Goal: Task Accomplishment & Management: Use online tool/utility

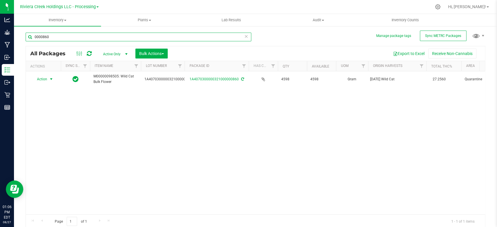
click at [70, 38] on input "0000860" at bounding box center [138, 37] width 225 height 9
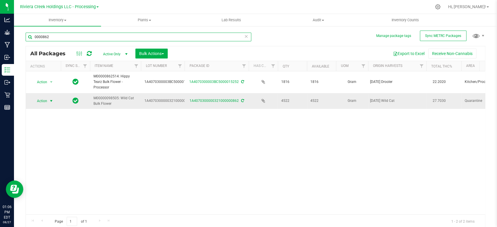
type input "0000862"
click at [52, 99] on span "select" at bounding box center [51, 101] width 5 height 5
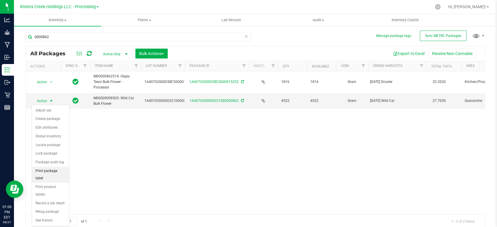
click at [46, 167] on li "Print package label" at bounding box center [50, 175] width 37 height 16
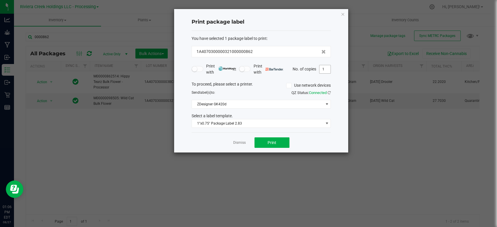
click at [328, 68] on input "1" at bounding box center [324, 69] width 11 height 8
type input "34"
click at [247, 122] on span "1"x0.75" Package Label 2.83" at bounding box center [257, 123] width 131 height 8
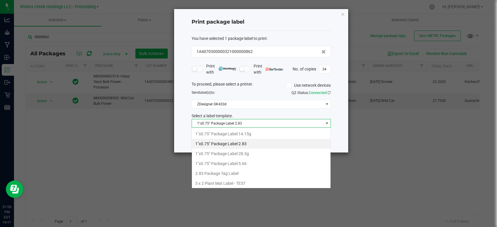
scroll to position [8, 139]
click at [247, 122] on span "1"x0.75" Package Label 2.83" at bounding box center [257, 123] width 131 height 8
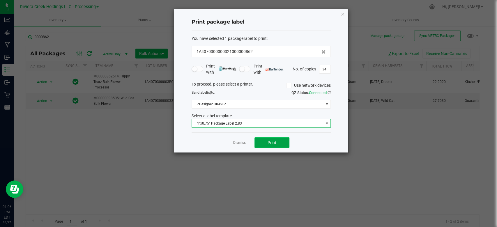
click at [271, 146] on button "Print" at bounding box center [271, 142] width 35 height 10
click at [341, 15] on icon "button" at bounding box center [342, 13] width 4 height 7
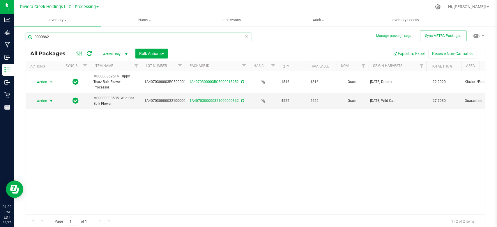
click at [57, 37] on input "0000862" at bounding box center [138, 37] width 225 height 9
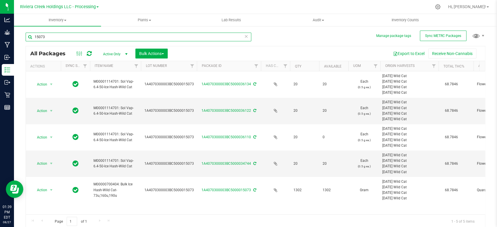
drag, startPoint x: 184, startPoint y: 68, endPoint x: 198, endPoint y: 68, distance: 14.3
click at [198, 68] on div "Actions Sync Status Item Name Lot Number Package ID Has COA Qty Available UOM O…" at bounding box center [252, 66] width 453 height 10
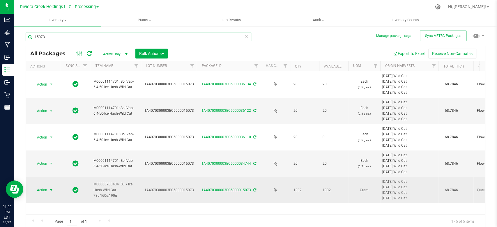
type input "15073"
click at [51, 189] on span "select" at bounding box center [51, 190] width 5 height 5
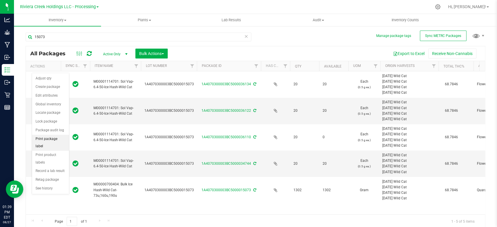
click at [47, 136] on li "Print package label" at bounding box center [50, 143] width 37 height 16
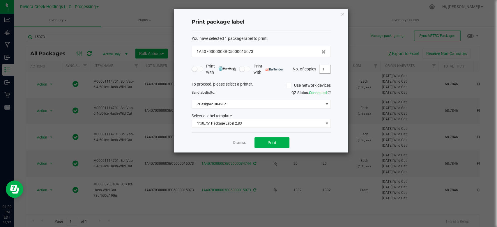
click at [327, 67] on input "1" at bounding box center [324, 69] width 11 height 8
type input "20"
click at [238, 124] on span "1"x0.75" Package Label 2.83" at bounding box center [257, 123] width 131 height 8
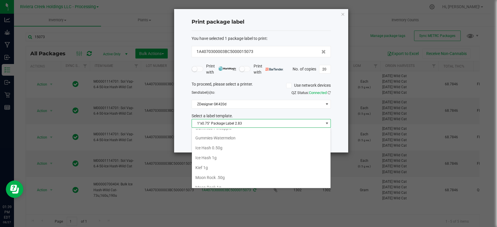
scroll to position [194, 0]
click at [223, 138] on li "Ice Hash 0.50g" at bounding box center [261, 138] width 138 height 10
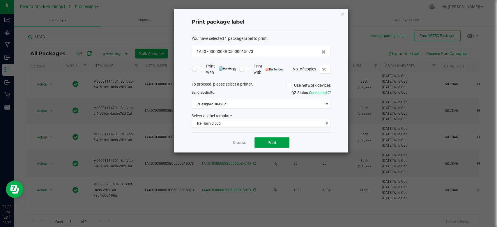
click at [274, 142] on span "Print" at bounding box center [271, 142] width 9 height 5
click at [340, 12] on icon "button" at bounding box center [342, 13] width 4 height 7
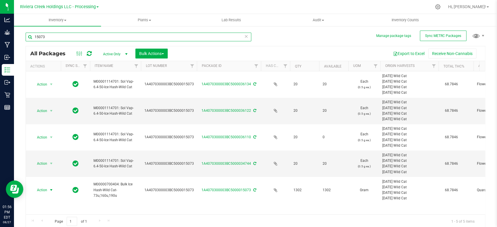
click at [56, 35] on input "15073" at bounding box center [138, 37] width 225 height 9
type input "15797"
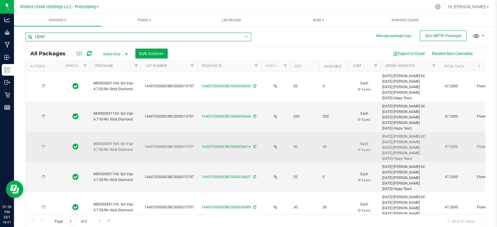
type input "[DATE]"
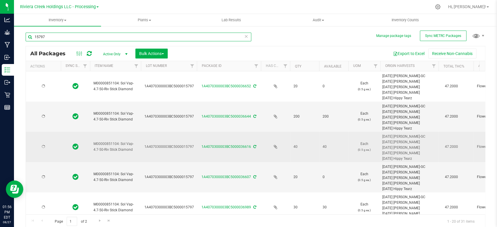
type input "[DATE]"
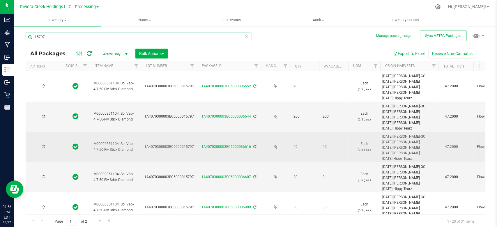
type input "[DATE]"
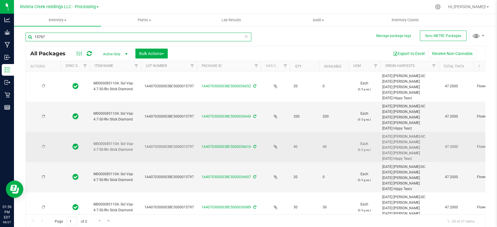
type input "[DATE]"
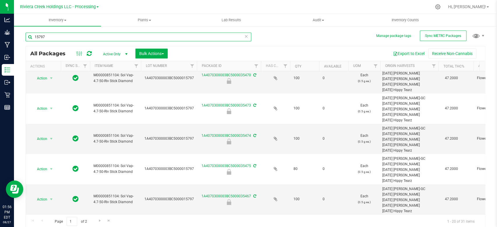
scroll to position [467, 0]
type input "15797"
click at [99, 220] on span "Go to the next page" at bounding box center [99, 220] width 5 height 5
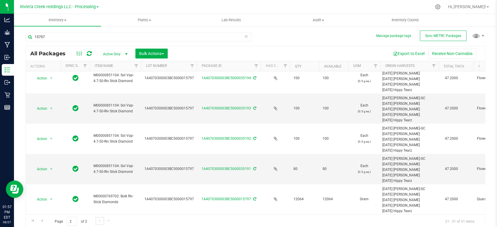
scroll to position [195, 0]
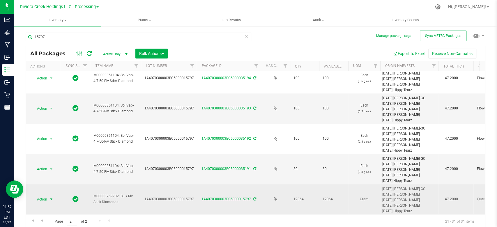
click at [53, 197] on span "select" at bounding box center [51, 199] width 5 height 5
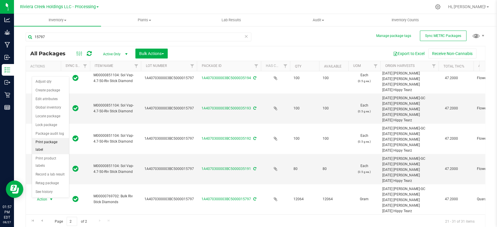
click at [47, 143] on li "Print package label" at bounding box center [50, 146] width 37 height 16
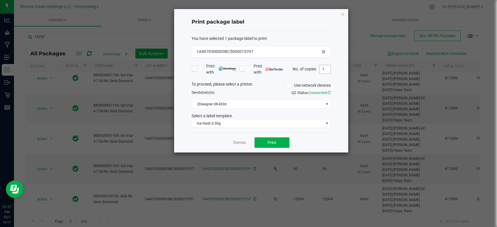
click at [327, 70] on input "1" at bounding box center [324, 69] width 11 height 8
type input "80"
click at [219, 122] on span "Ice Hash 0.50g" at bounding box center [257, 123] width 131 height 8
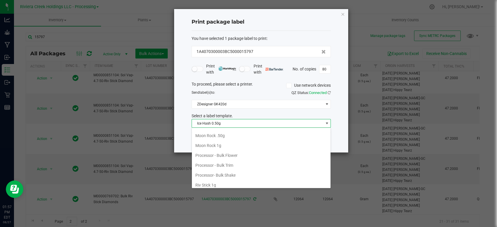
scroll to position [265, 0]
click at [218, 155] on li "Riv Stick Diamond .50g" at bounding box center [261, 156] width 138 height 10
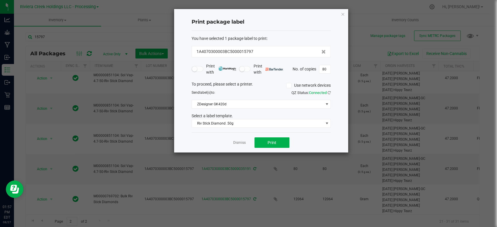
click at [267, 150] on div "Dismiss Print" at bounding box center [260, 142] width 139 height 20
click at [268, 145] on button "Print" at bounding box center [271, 142] width 35 height 10
click at [343, 14] on icon "button" at bounding box center [342, 13] width 4 height 7
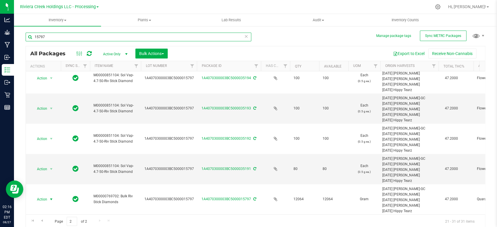
click at [58, 38] on input "15797" at bounding box center [138, 37] width 225 height 9
click at [410, 18] on span "Inventory Counts" at bounding box center [404, 19] width 43 height 5
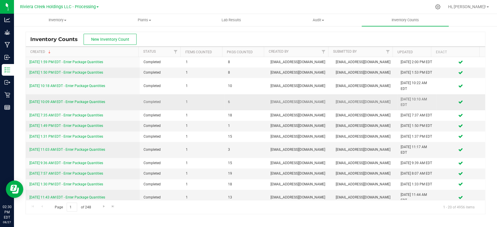
click at [81, 104] on link "[DATE] 10:09 AM EDT - Enter Package Quantities" at bounding box center [67, 102] width 76 height 4
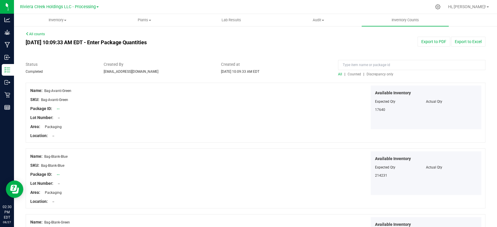
click at [353, 76] on span "Counted" at bounding box center [353, 74] width 13 height 4
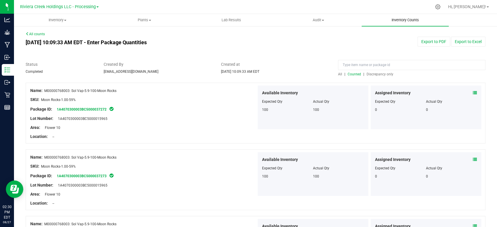
click at [412, 21] on span "Inventory Counts" at bounding box center [404, 19] width 43 height 5
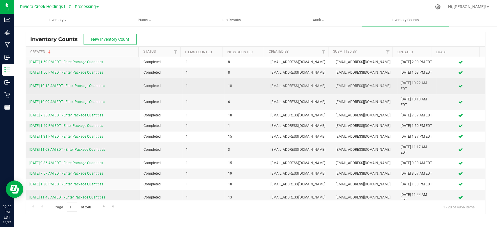
click at [76, 88] on link "[DATE] 10:18 AM EDT - Enter Package Quantities" at bounding box center [67, 86] width 76 height 4
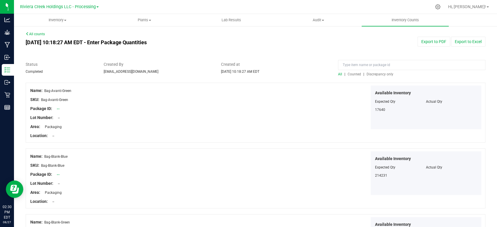
click at [352, 73] on span "Counted" at bounding box center [353, 74] width 13 height 4
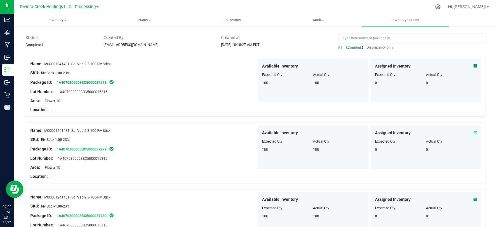
scroll to position [39, 0]
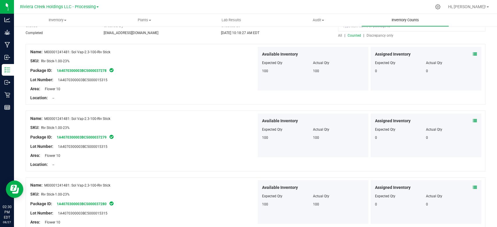
click at [396, 19] on span "Inventory Counts" at bounding box center [404, 19] width 43 height 5
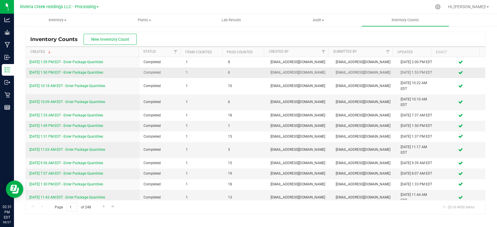
click at [66, 74] on link "[DATE] 1:50 PM EDT - Enter Package Quantities" at bounding box center [66, 72] width 74 height 4
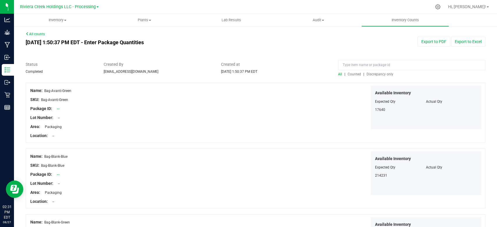
click at [351, 74] on span "Counted" at bounding box center [353, 74] width 13 height 4
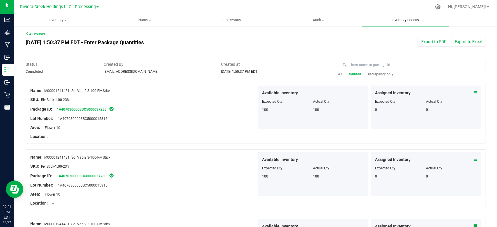
click at [403, 17] on span "Inventory Counts" at bounding box center [404, 19] width 43 height 5
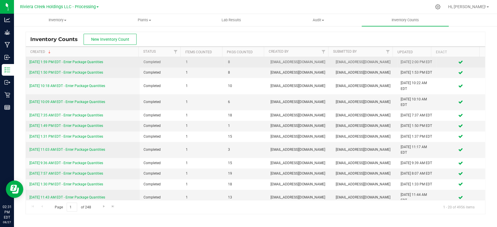
click at [60, 63] on link "[DATE] 1:59 PM EDT - Enter Package Quantities" at bounding box center [66, 62] width 74 height 4
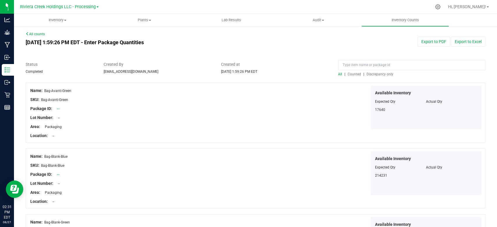
click at [351, 75] on span "Counted" at bounding box center [353, 74] width 13 height 4
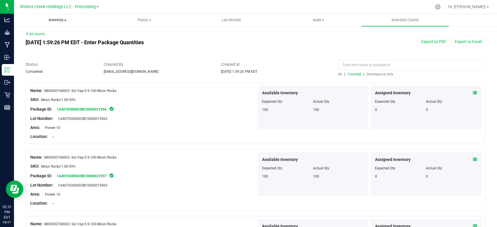
click at [61, 19] on span "Inventory" at bounding box center [57, 19] width 86 height 5
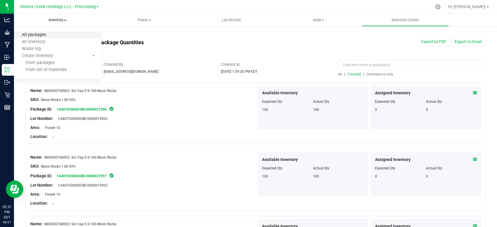
click at [48, 33] on span "All packages" at bounding box center [34, 35] width 40 height 5
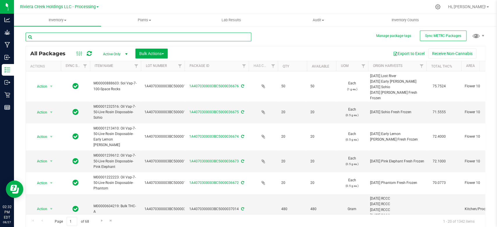
click at [101, 36] on input "text" at bounding box center [138, 37] width 225 height 9
type input "15982"
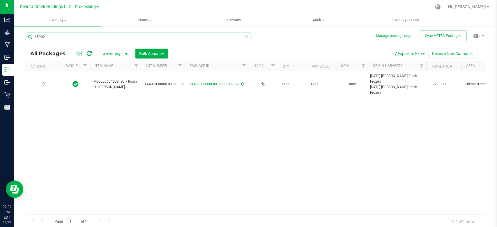
type input "[DATE]"
type input "15982"
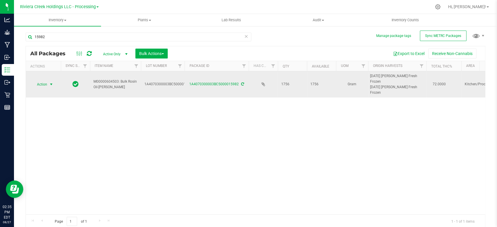
click at [51, 85] on span "select" at bounding box center [51, 84] width 5 height 5
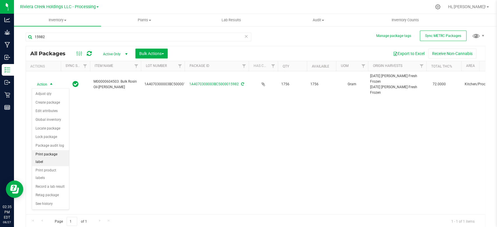
click at [50, 152] on li "Print package label" at bounding box center [50, 158] width 37 height 16
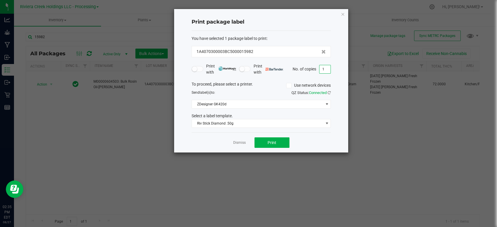
click at [326, 69] on input "1" at bounding box center [324, 69] width 11 height 8
type input "64"
click at [230, 123] on span "Riv Stick Diamond .50g" at bounding box center [257, 123] width 131 height 8
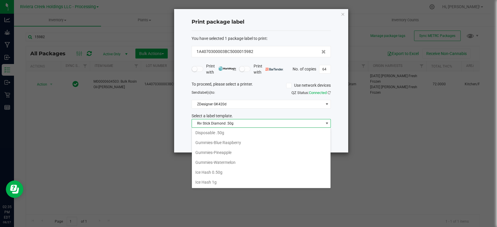
scroll to position [121, 0]
click at [220, 171] on li "Disposable .50g" at bounding box center [261, 171] width 138 height 10
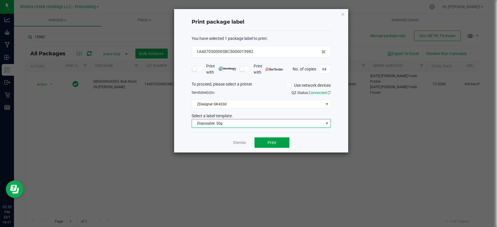
click at [277, 140] on button "Print" at bounding box center [271, 142] width 35 height 10
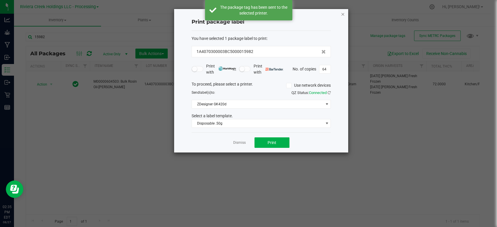
click at [342, 13] on icon "button" at bounding box center [342, 13] width 4 height 7
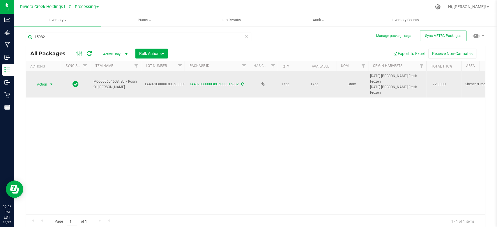
click at [54, 85] on span "select" at bounding box center [51, 84] width 7 height 8
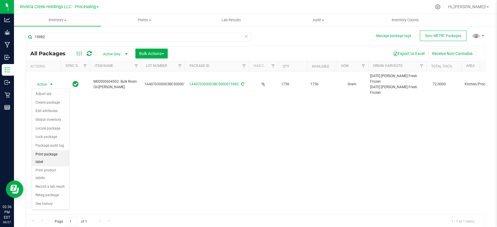
click at [49, 153] on li "Print package label" at bounding box center [50, 158] width 37 height 16
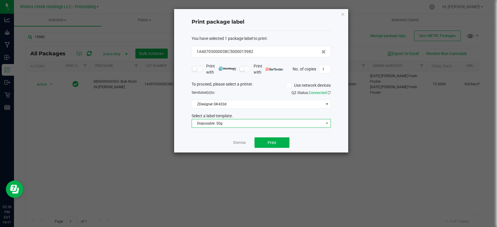
click at [228, 125] on span "Disposable .50g" at bounding box center [257, 123] width 131 height 8
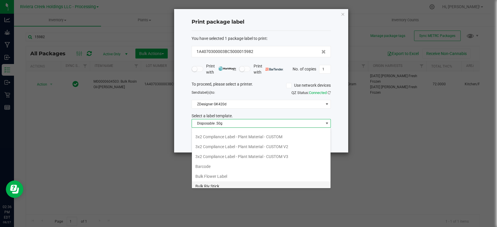
scroll to position [0, 0]
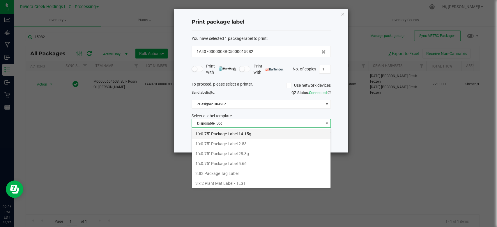
click at [226, 133] on li "1"x0.75" Package Label 14.15g" at bounding box center [261, 134] width 138 height 10
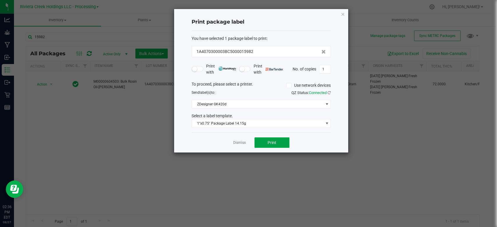
click at [266, 140] on button "Print" at bounding box center [271, 142] width 35 height 10
drag, startPoint x: 344, startPoint y: 15, endPoint x: 341, endPoint y: 14, distance: 3.5
click at [344, 14] on icon "button" at bounding box center [342, 13] width 4 height 7
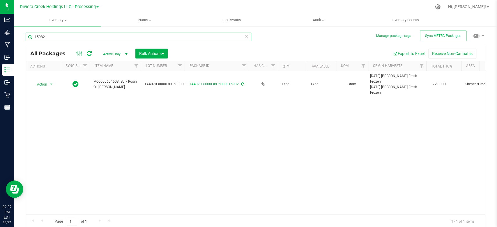
click at [50, 37] on input "15982" at bounding box center [138, 37] width 225 height 9
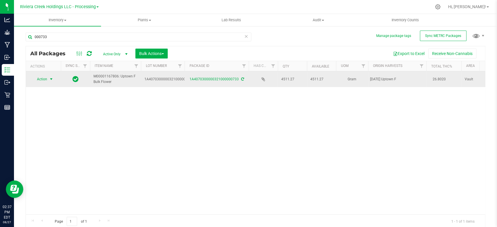
click at [49, 79] on span "select" at bounding box center [51, 79] width 7 height 8
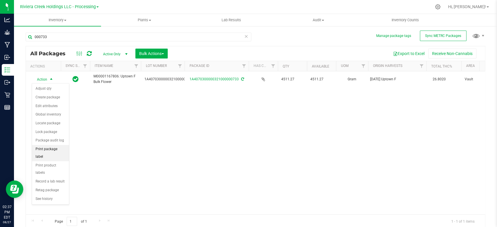
click at [46, 148] on li "Print package label" at bounding box center [50, 153] width 37 height 16
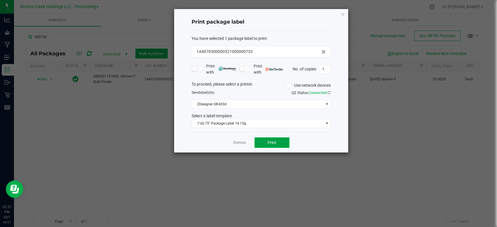
click at [272, 143] on span "Print" at bounding box center [271, 142] width 9 height 5
click at [343, 13] on icon "button" at bounding box center [342, 13] width 4 height 7
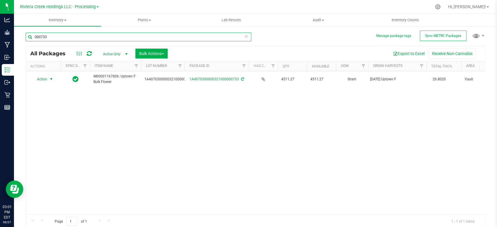
click at [56, 35] on input "000733" at bounding box center [138, 37] width 225 height 9
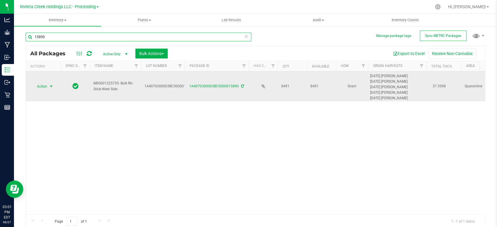
type input "15890"
click at [52, 86] on span "select" at bounding box center [51, 86] width 5 height 5
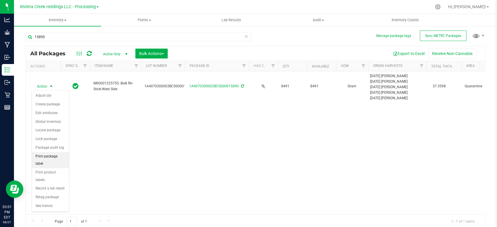
click at [52, 154] on li "Print package label" at bounding box center [50, 160] width 37 height 16
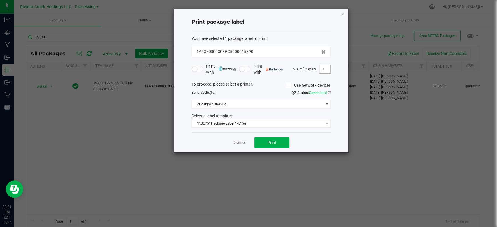
click at [329, 69] on input "1" at bounding box center [324, 69] width 11 height 8
type input "40"
click at [240, 122] on span "1"x0.75" Package Label 14.15g" at bounding box center [257, 123] width 131 height 8
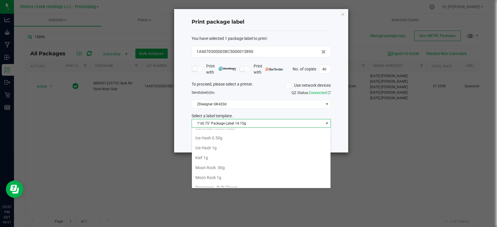
scroll to position [233, 0]
click at [205, 176] on li "Riv Stick 1g" at bounding box center [261, 178] width 138 height 10
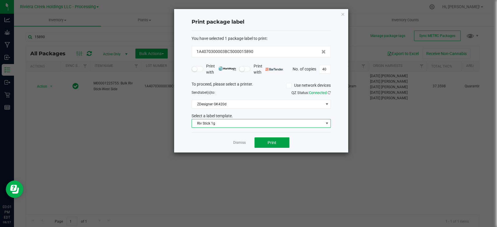
click at [259, 144] on button "Print" at bounding box center [271, 142] width 35 height 10
click at [343, 15] on icon "button" at bounding box center [342, 13] width 4 height 7
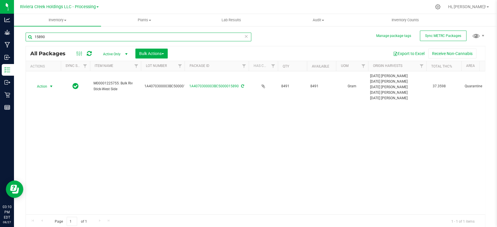
click at [49, 35] on input "15890" at bounding box center [138, 37] width 225 height 9
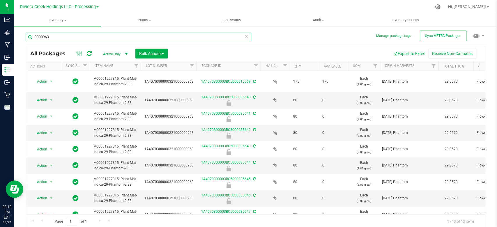
drag, startPoint x: 184, startPoint y: 67, endPoint x: 197, endPoint y: 64, distance: 13.4
click at [197, 64] on div "Actions Sync Status Item Name Lot Number Package ID Has COA Qty Available UOM O…" at bounding box center [252, 66] width 453 height 10
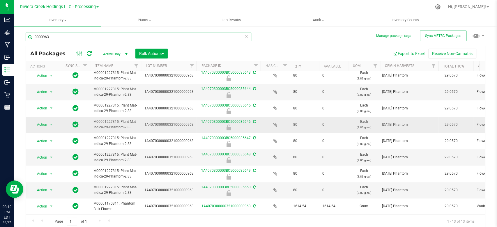
scroll to position [79, 0]
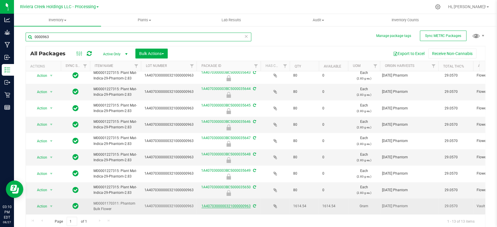
type input "0000963"
click at [211, 204] on link "1A4070300000321000000963" at bounding box center [225, 206] width 49 height 4
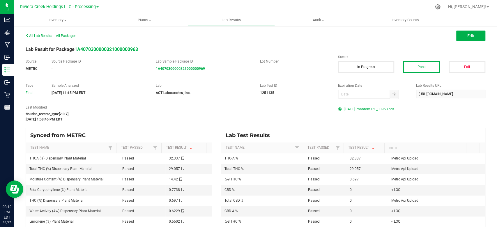
click at [354, 109] on span "[DATE] Phantom B2 _00963.pdf" at bounding box center [368, 109] width 49 height 9
click at [54, 20] on span "Inventory" at bounding box center [57, 19] width 87 height 5
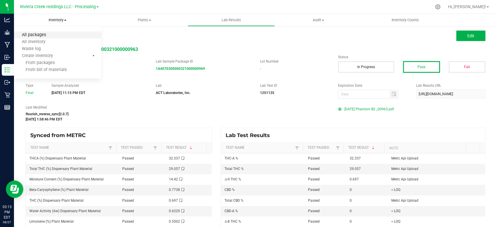
click at [40, 34] on span "All packages" at bounding box center [34, 35] width 40 height 5
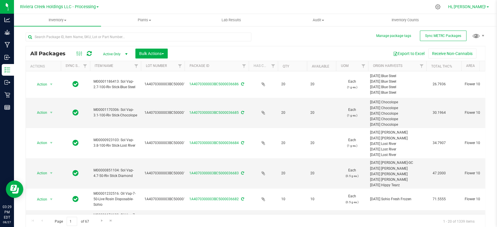
click at [487, 6] on link "Hi, [PERSON_NAME]!" at bounding box center [467, 7] width 45 height 6
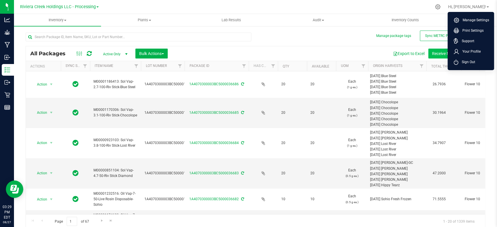
click at [460, 57] on li "Sign Out" at bounding box center [471, 62] width 44 height 10
